Goal: Task Accomplishment & Management: Manage account settings

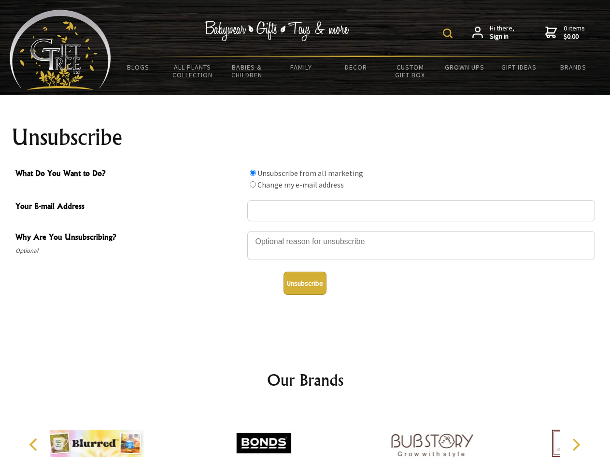
click at [449, 33] on img at bounding box center [448, 34] width 10 height 10
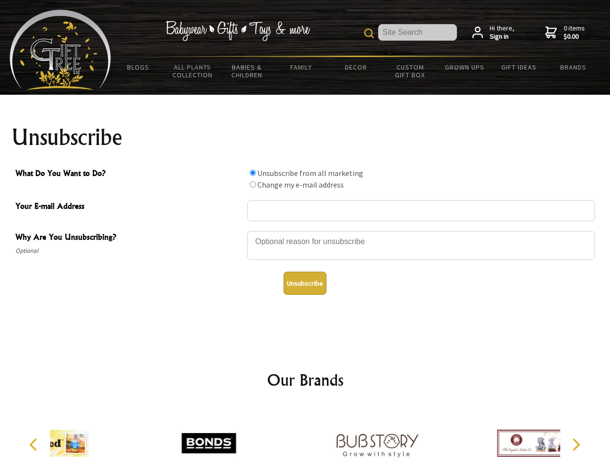
click at [305, 230] on div at bounding box center [421, 247] width 348 height 34
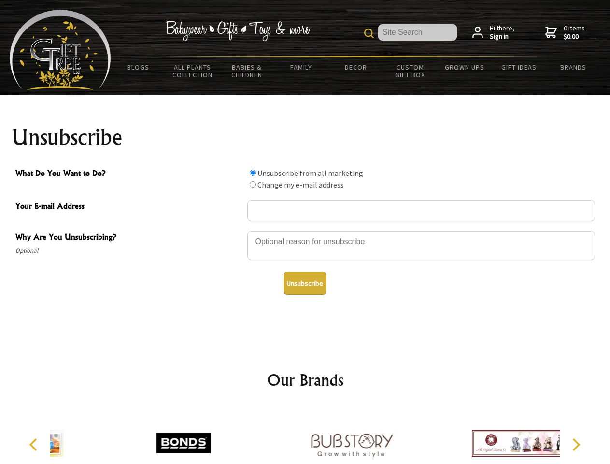
click at [253, 173] on input "What Do You Want to Do?" at bounding box center [253, 173] width 6 height 6
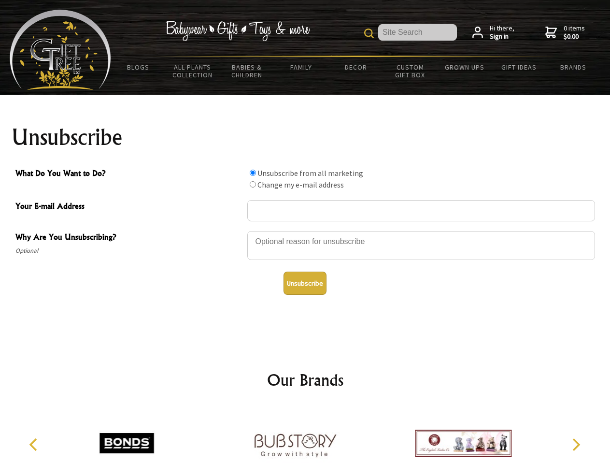
click at [253, 184] on input "What Do You Want to Do?" at bounding box center [253, 184] width 6 height 6
radio input "true"
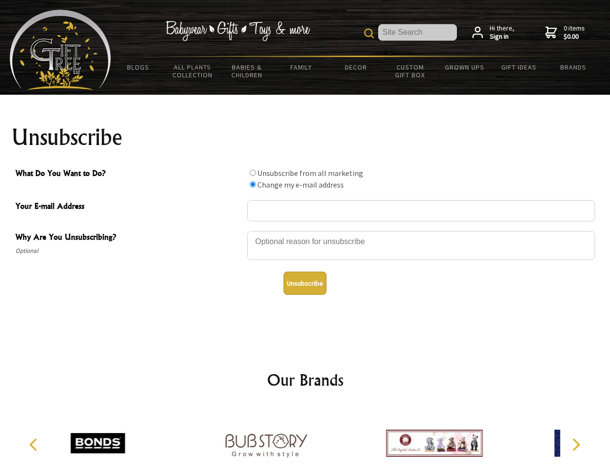
click at [305, 283] on button "Unsubscribe" at bounding box center [305, 283] width 43 height 23
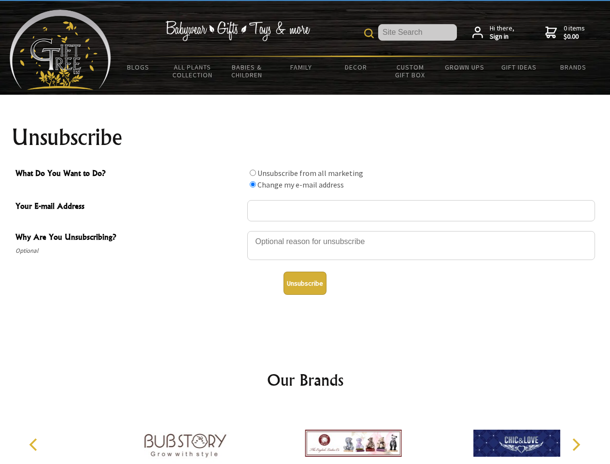
click at [305, 435] on img at bounding box center [353, 443] width 97 height 72
click at [35, 445] on icon "Previous" at bounding box center [34, 444] width 13 height 13
click at [576, 445] on icon "Next" at bounding box center [575, 444] width 13 height 13
